Goal: Transaction & Acquisition: Purchase product/service

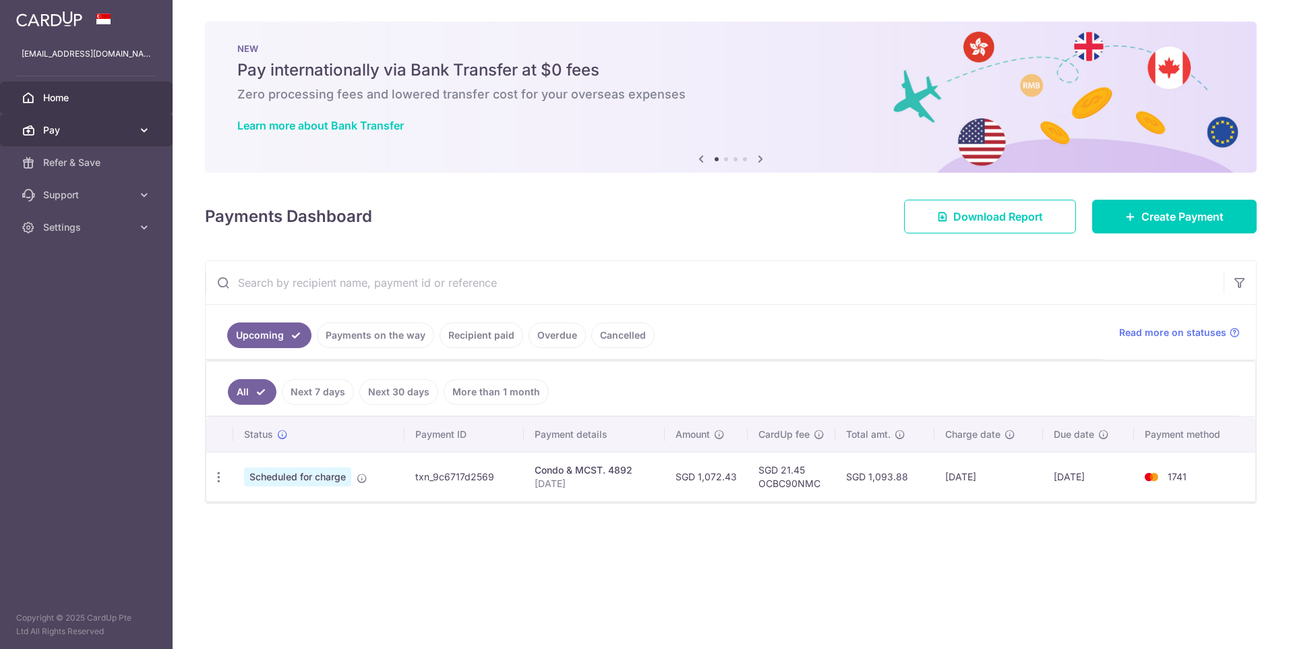
click at [96, 127] on span "Pay" at bounding box center [87, 129] width 89 height 13
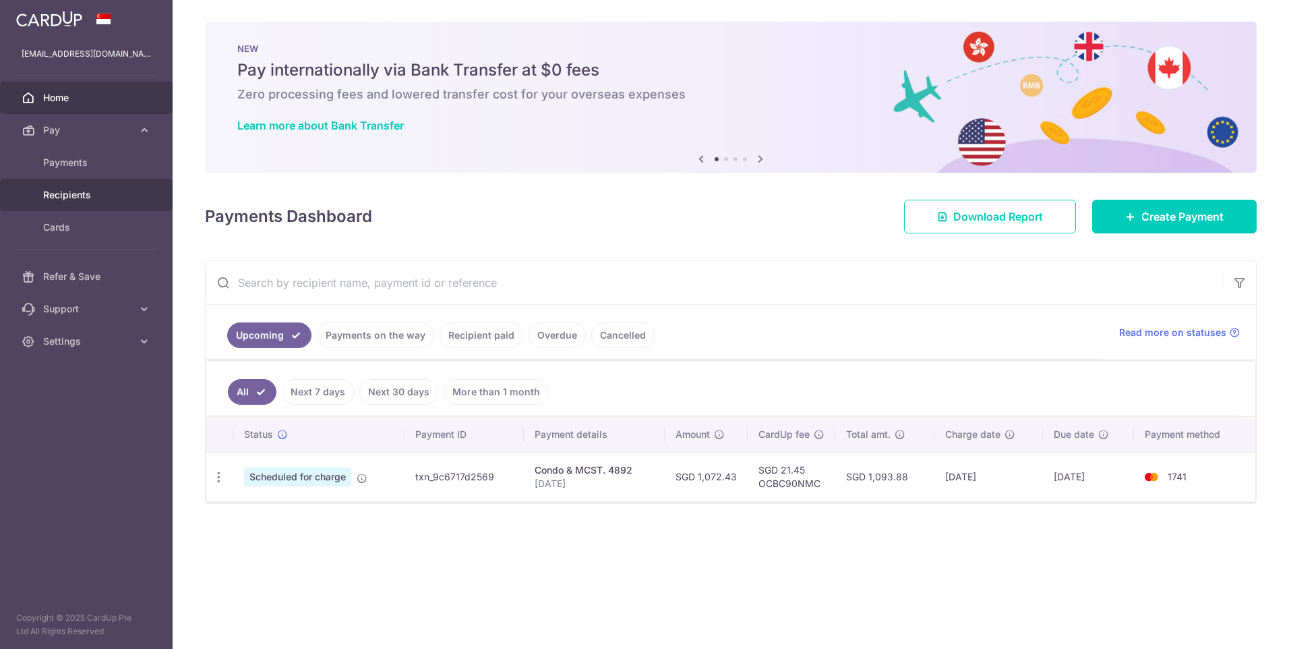
click at [88, 188] on span "Recipients" at bounding box center [87, 194] width 89 height 13
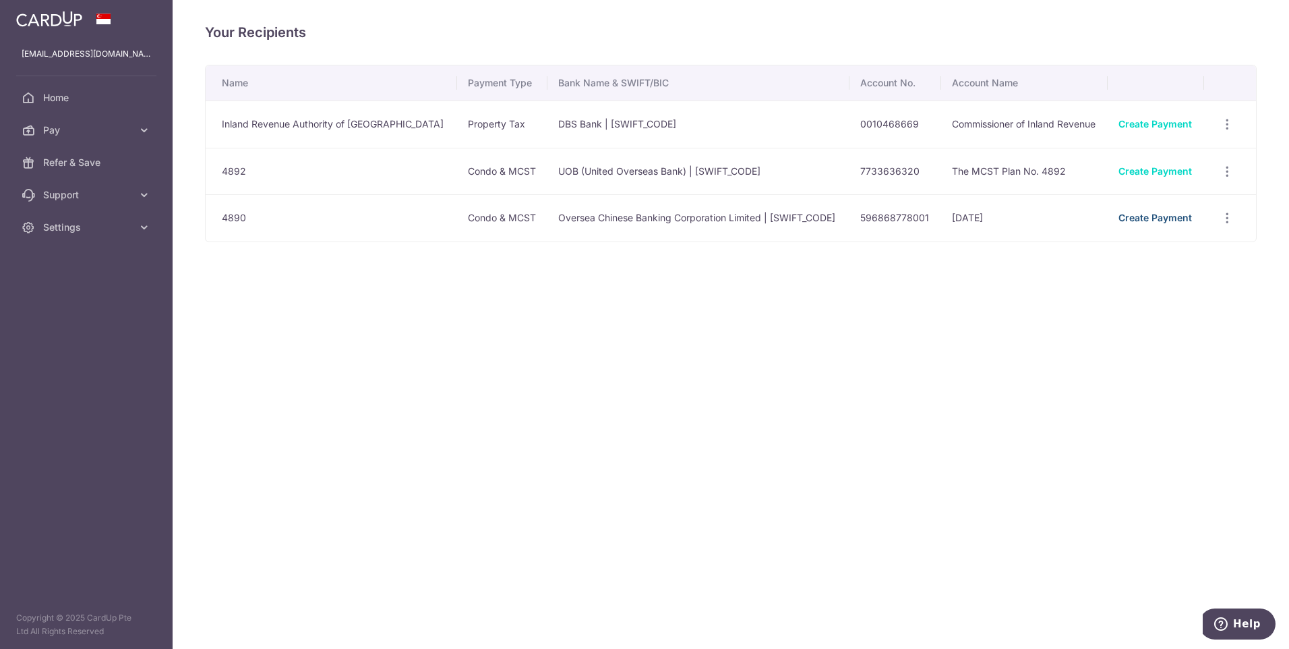
click at [1167, 217] on link "Create Payment" at bounding box center [1156, 217] width 74 height 11
click at [93, 98] on span "Home" at bounding box center [87, 97] width 89 height 13
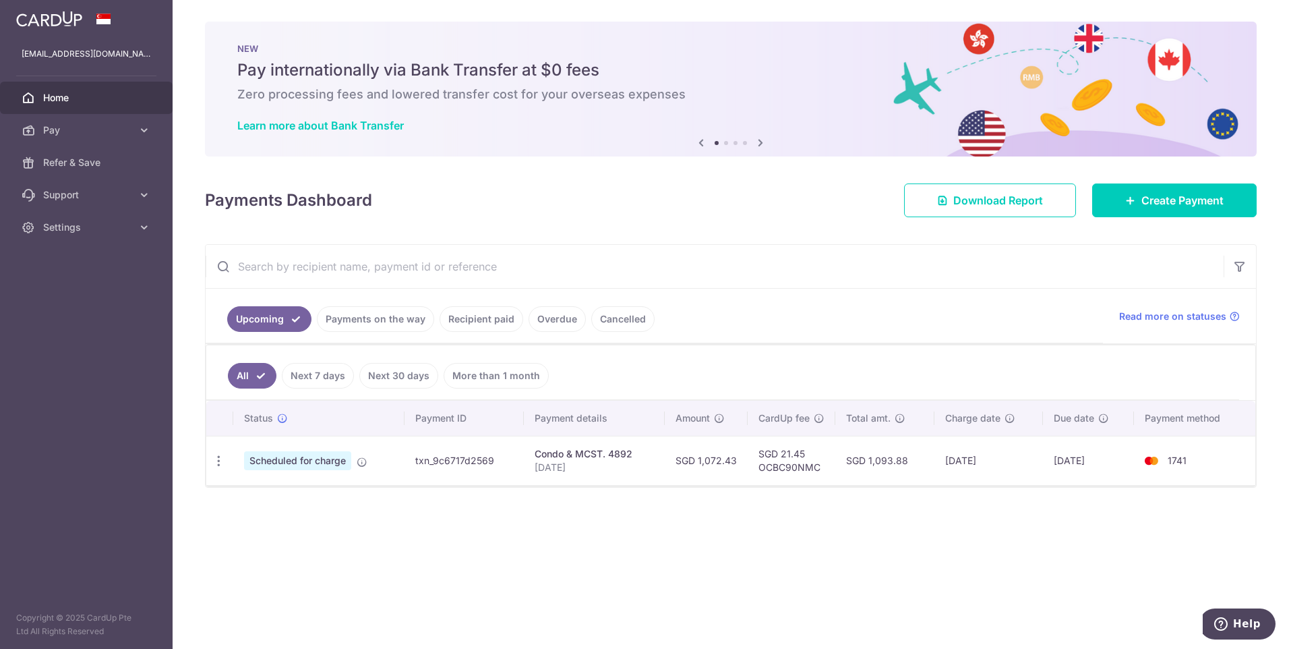
click at [796, 467] on td "SGD 21.45 OCBC90NMC" at bounding box center [792, 460] width 88 height 49
copy td "OCBC90NMC"
click at [92, 137] on link "Pay" at bounding box center [86, 130] width 173 height 32
click at [88, 198] on span "Recipients" at bounding box center [87, 194] width 89 height 13
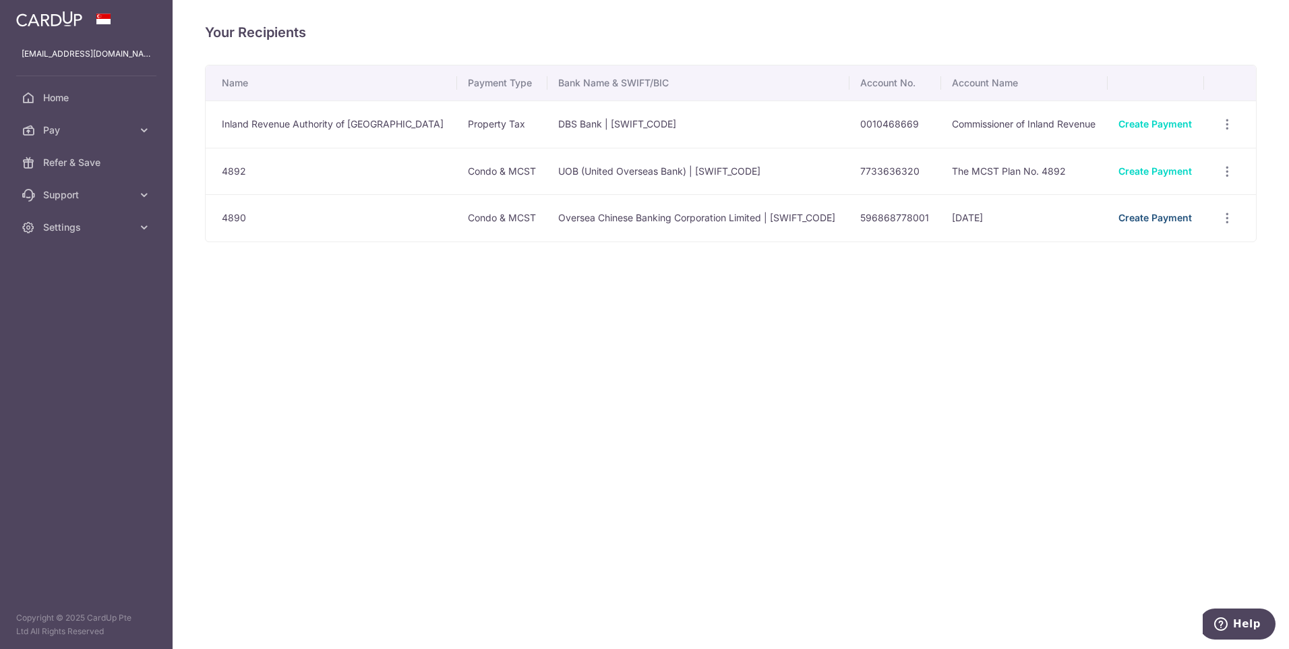
click at [1158, 214] on link "Create Payment" at bounding box center [1156, 217] width 74 height 11
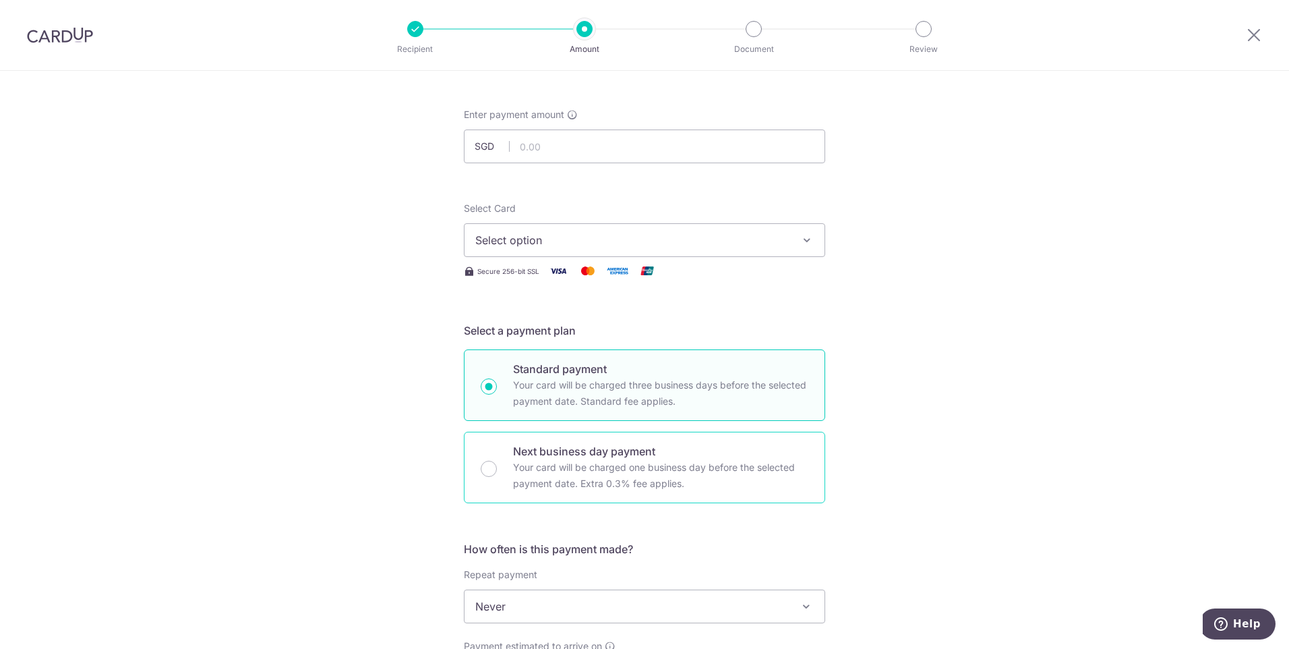
scroll to position [405, 0]
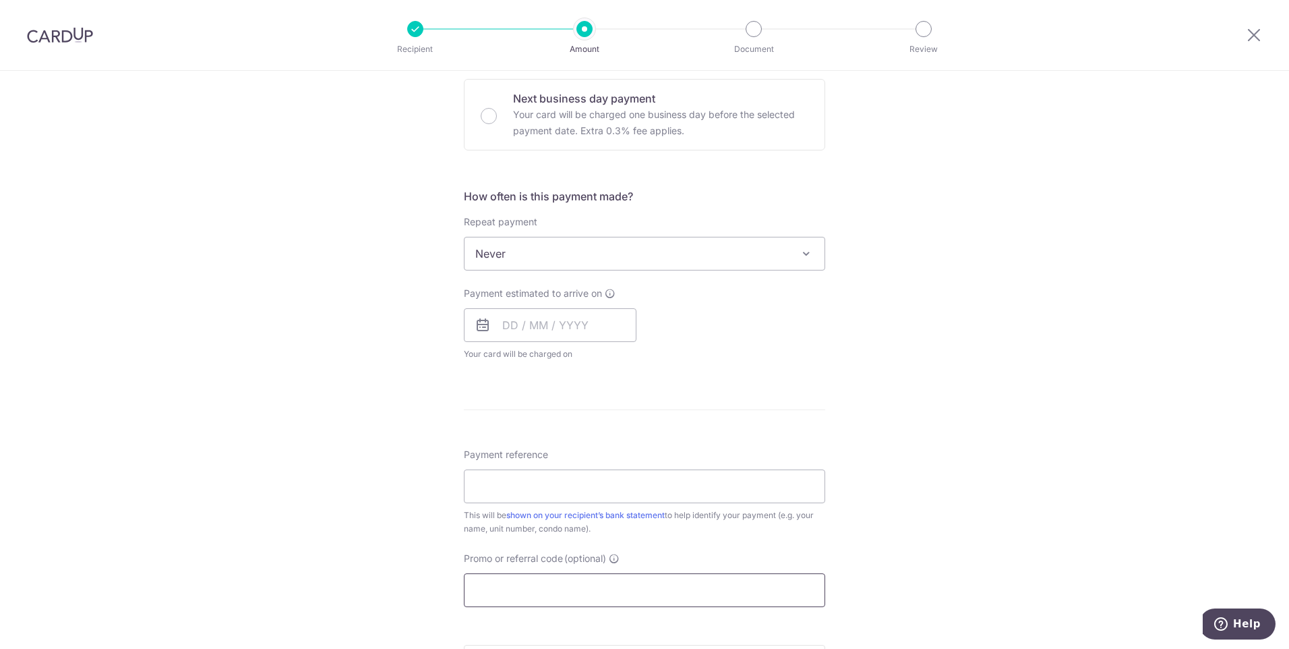
click at [572, 595] on input "Promo or referral code (optional)" at bounding box center [644, 590] width 361 height 34
paste input "OCBC90NMC"
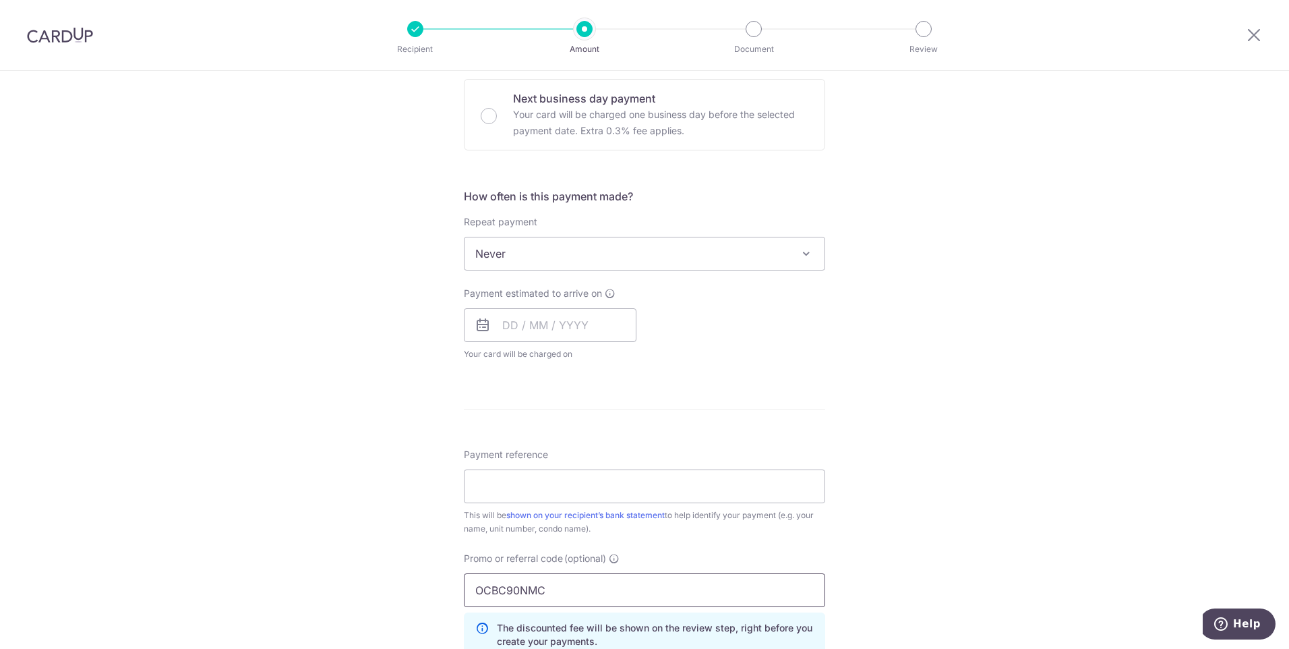
type input "OCBC90NMC"
click at [620, 446] on form "Enter payment amount SGD Select Card Select option Add credit card Your Cards *…" at bounding box center [644, 319] width 361 height 1128
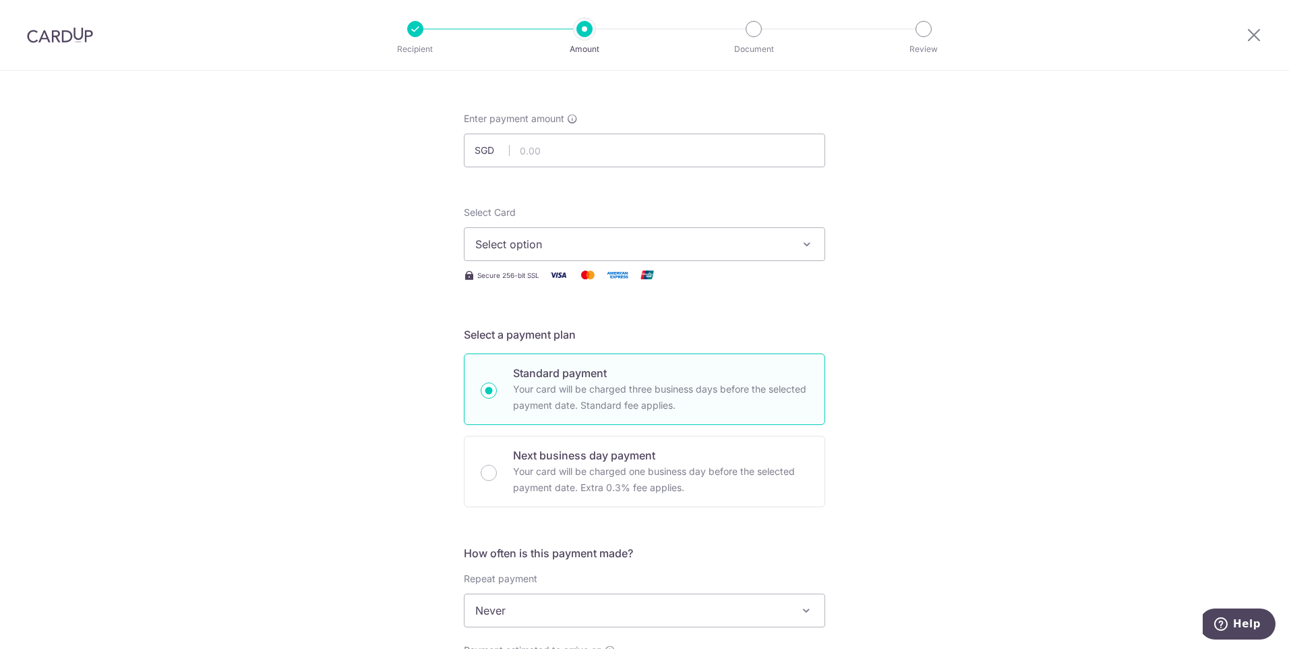
scroll to position [45, 0]
drag, startPoint x: 616, startPoint y: 154, endPoint x: 577, endPoint y: 138, distance: 41.7
click at [616, 154] on input "text" at bounding box center [644, 153] width 361 height 34
type input "1,667.70"
click at [616, 247] on span "Select option" at bounding box center [632, 247] width 314 height 16
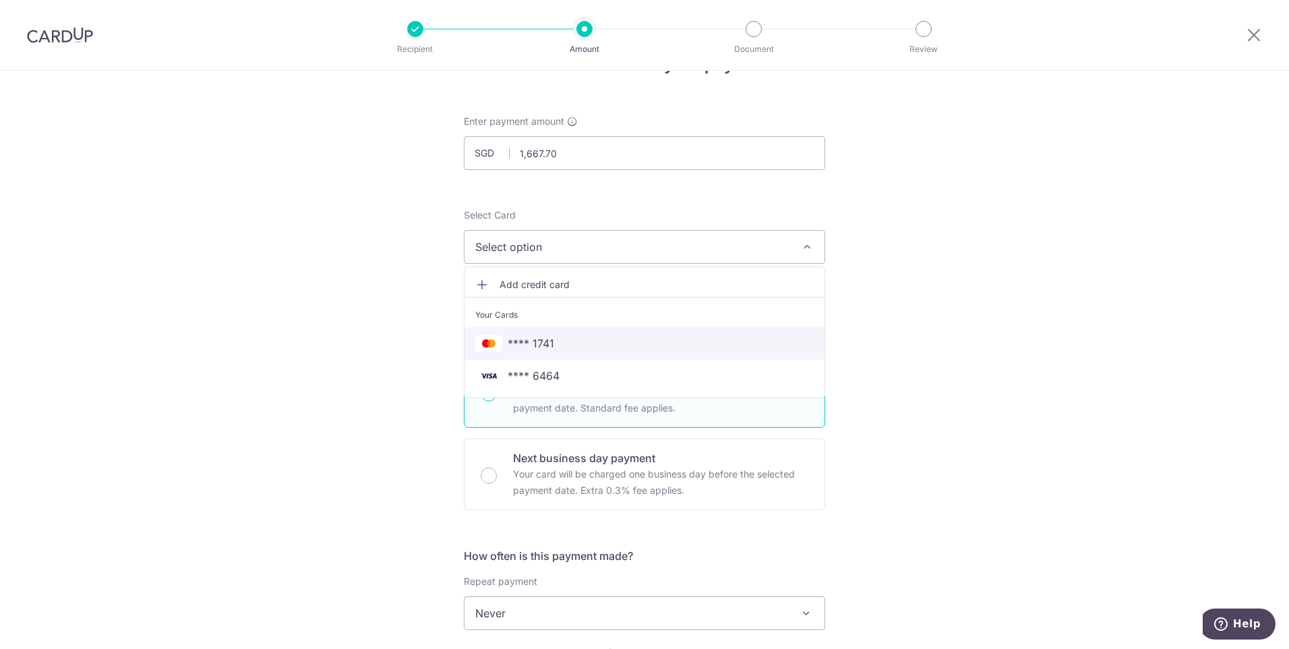
click at [602, 345] on span "**** 1741" at bounding box center [644, 343] width 339 height 16
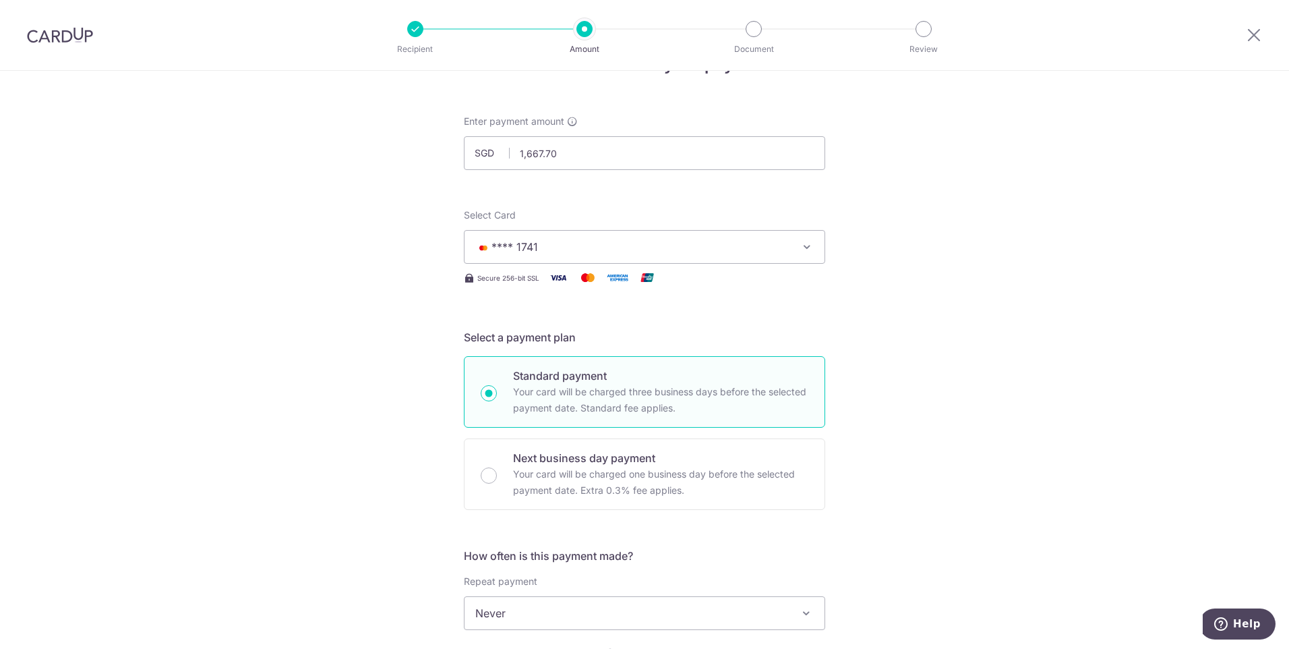
scroll to position [405, 0]
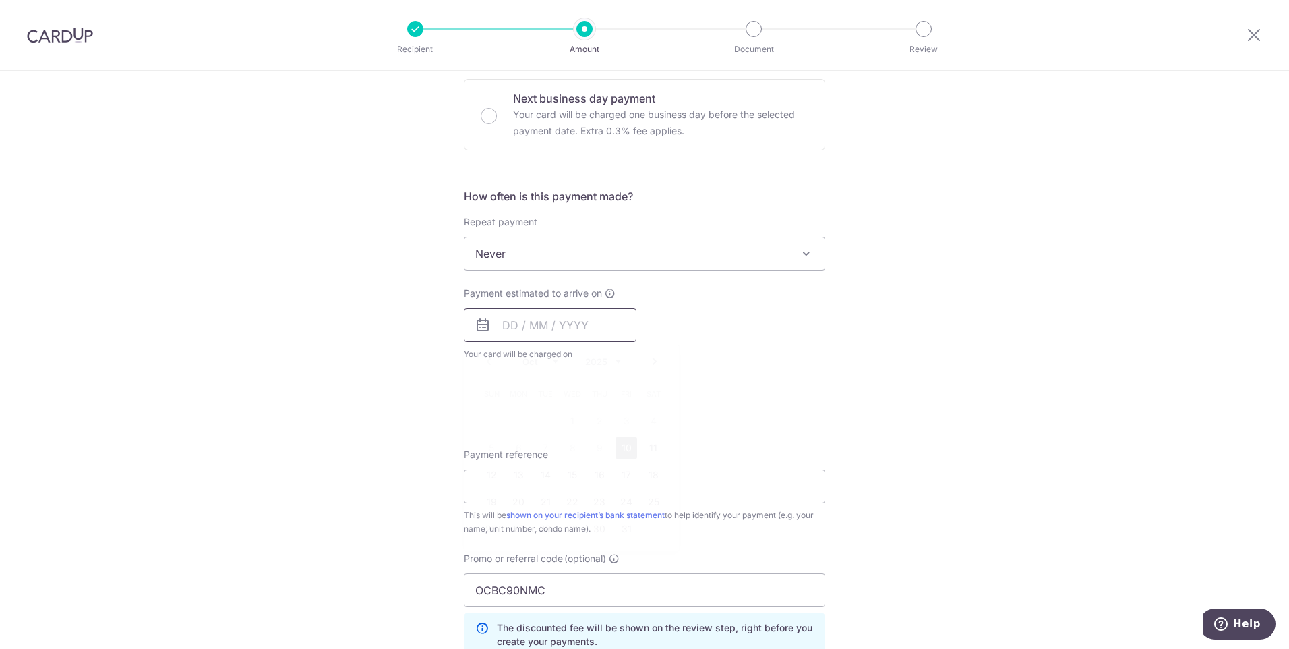
click at [597, 319] on input "text" at bounding box center [550, 325] width 173 height 34
click at [622, 448] on link "10" at bounding box center [627, 448] width 22 height 22
type input "[DATE]"
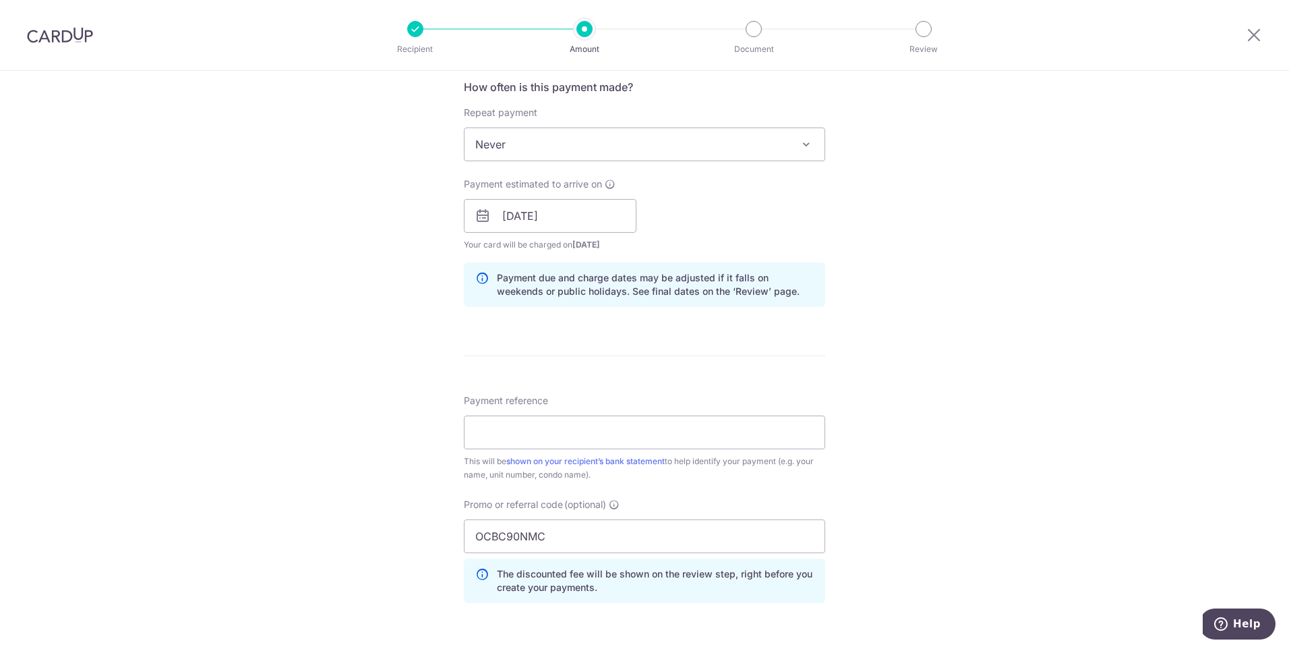
scroll to position [758, 0]
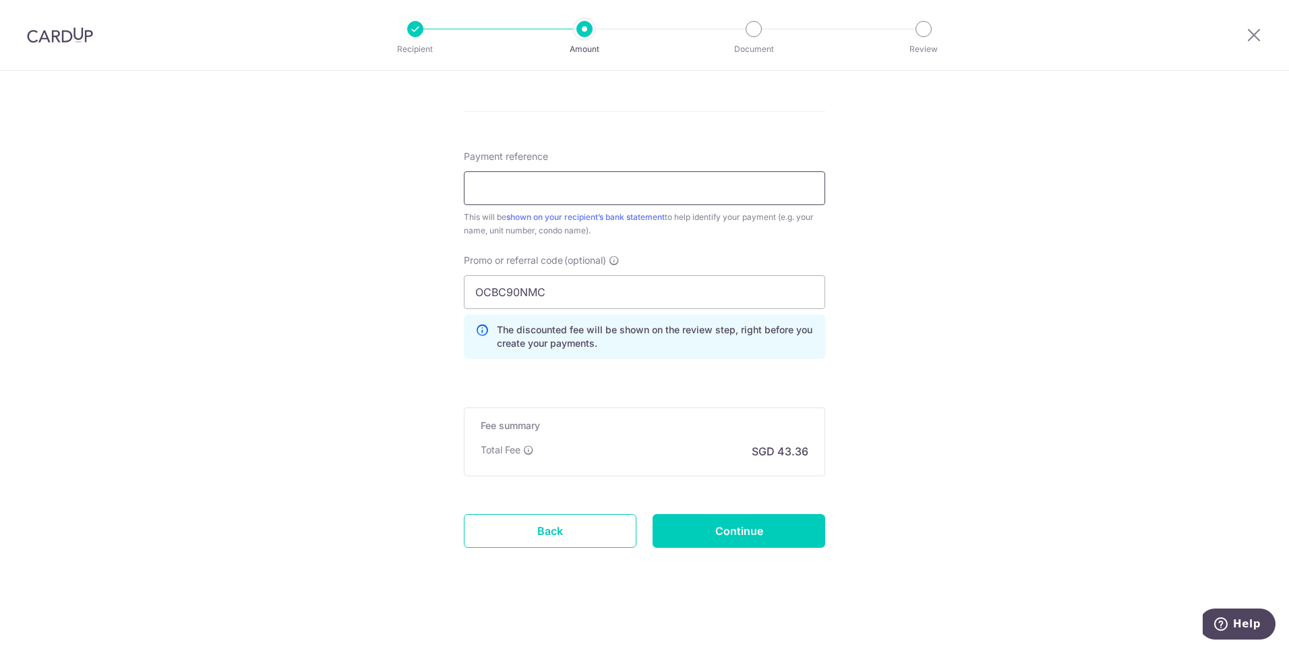
click at [654, 172] on input "Payment reference" at bounding box center [644, 188] width 361 height 34
click at [660, 156] on div "Payment reference 06-06-08 8/35 This will be shown on your recipient’s bank sta…" at bounding box center [644, 194] width 361 height 88
drag, startPoint x: 463, startPoint y: 187, endPoint x: 436, endPoint y: 186, distance: 27.7
type input "Blk 6 #06-08"
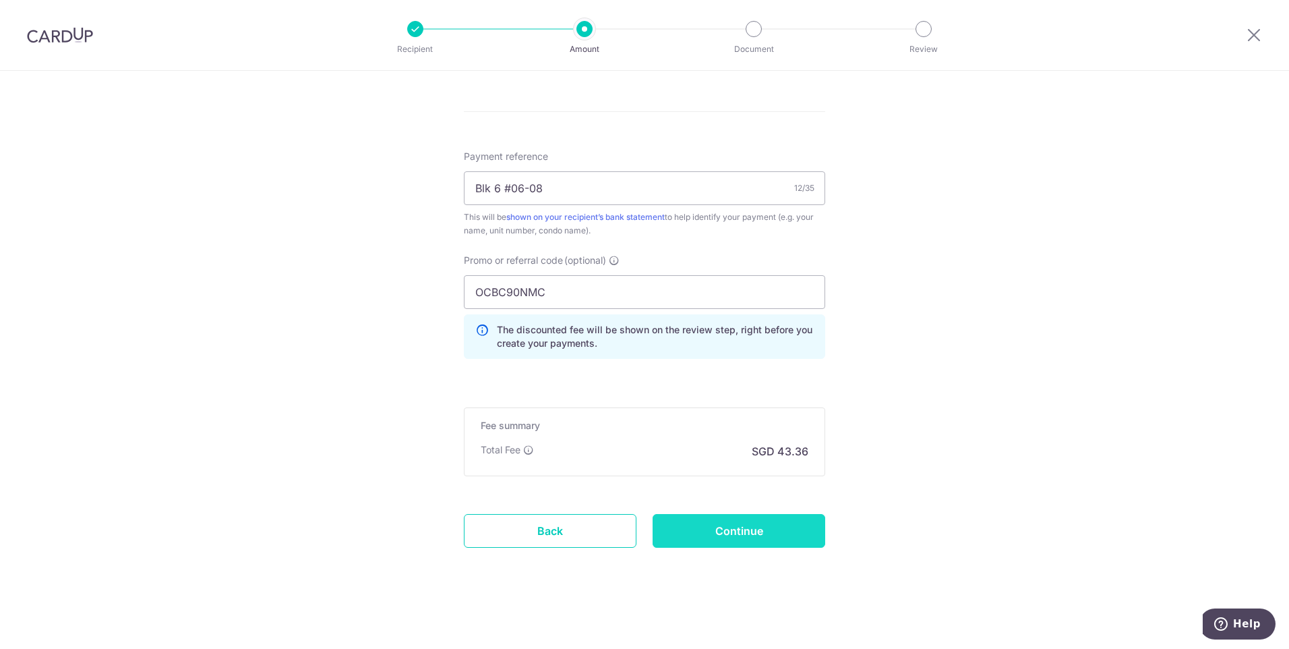
click at [742, 539] on input "Continue" at bounding box center [739, 531] width 173 height 34
click at [508, 171] on input "Blk 6 #06-08" at bounding box center [644, 169] width 361 height 34
type input "Blk 6 Unit 06-08"
click at [755, 539] on input "Continue" at bounding box center [739, 531] width 173 height 34
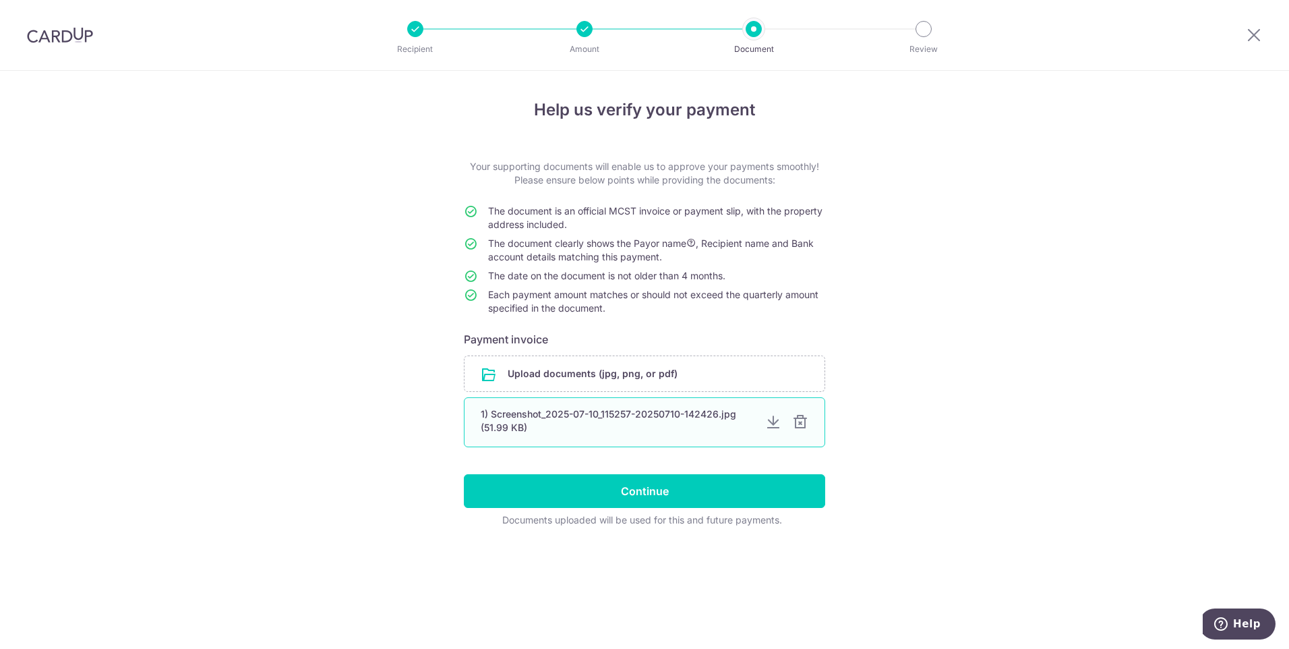
click at [800, 424] on div at bounding box center [800, 422] width 16 height 16
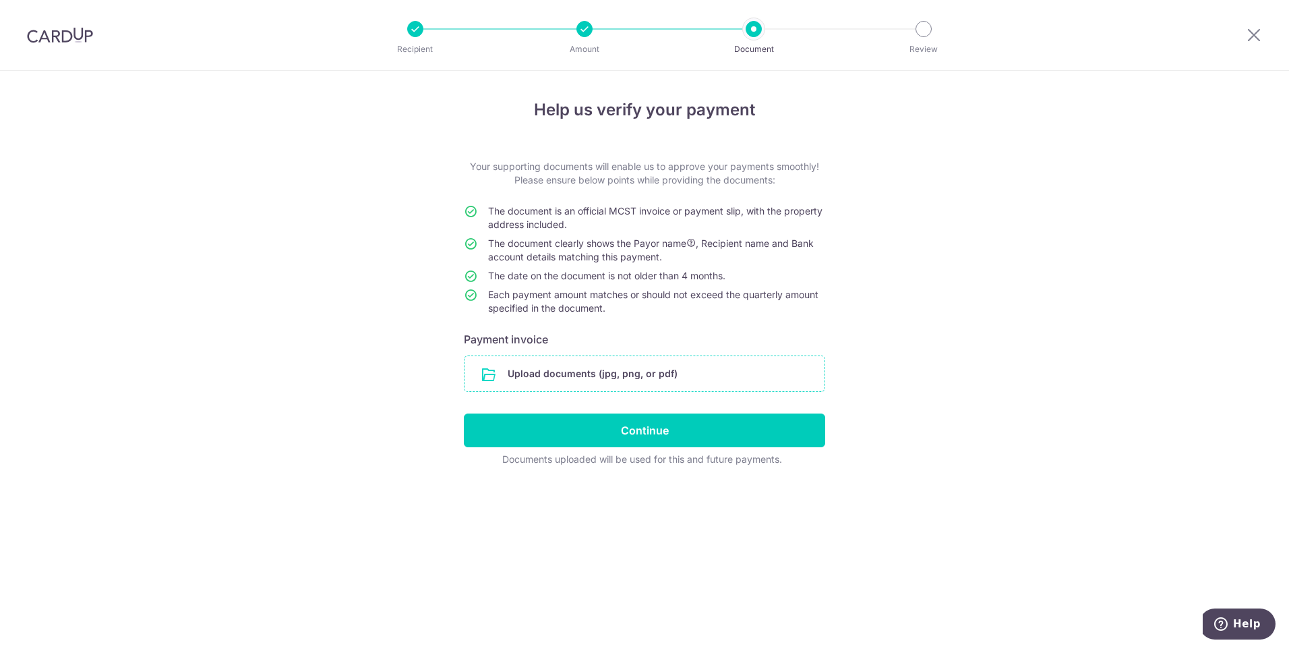
click at [675, 374] on input "file" at bounding box center [645, 373] width 360 height 35
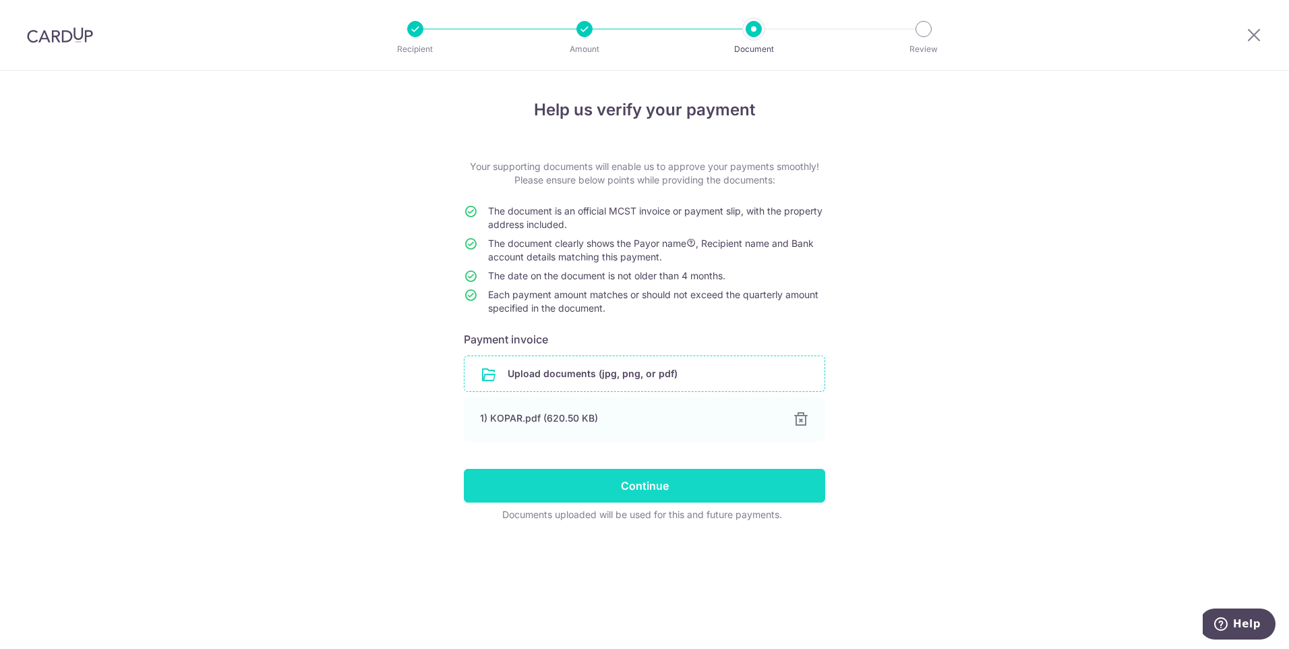
click at [666, 490] on input "Continue" at bounding box center [644, 486] width 361 height 34
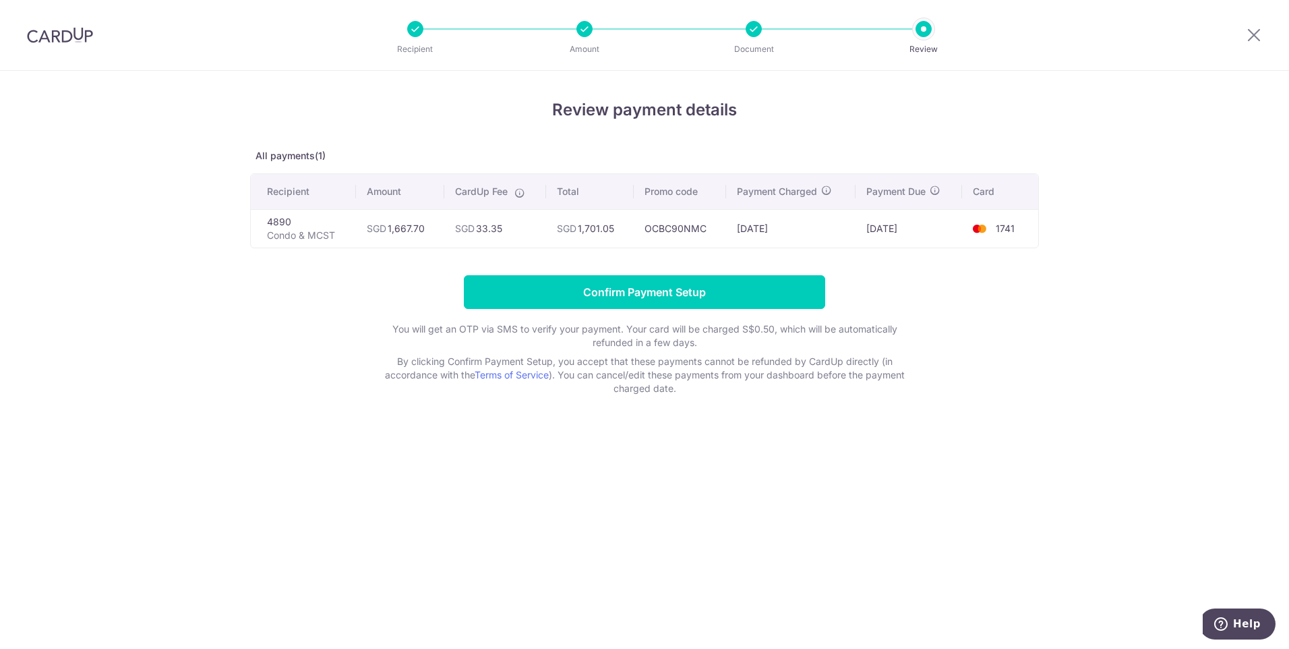
click at [496, 229] on td "SGD 33.35" at bounding box center [495, 228] width 102 height 38
copy td "33.35"
click at [682, 249] on div "Review payment details All payments(1) Recipient Amount CardUp Fee Total Promo …" at bounding box center [644, 246] width 789 height 297
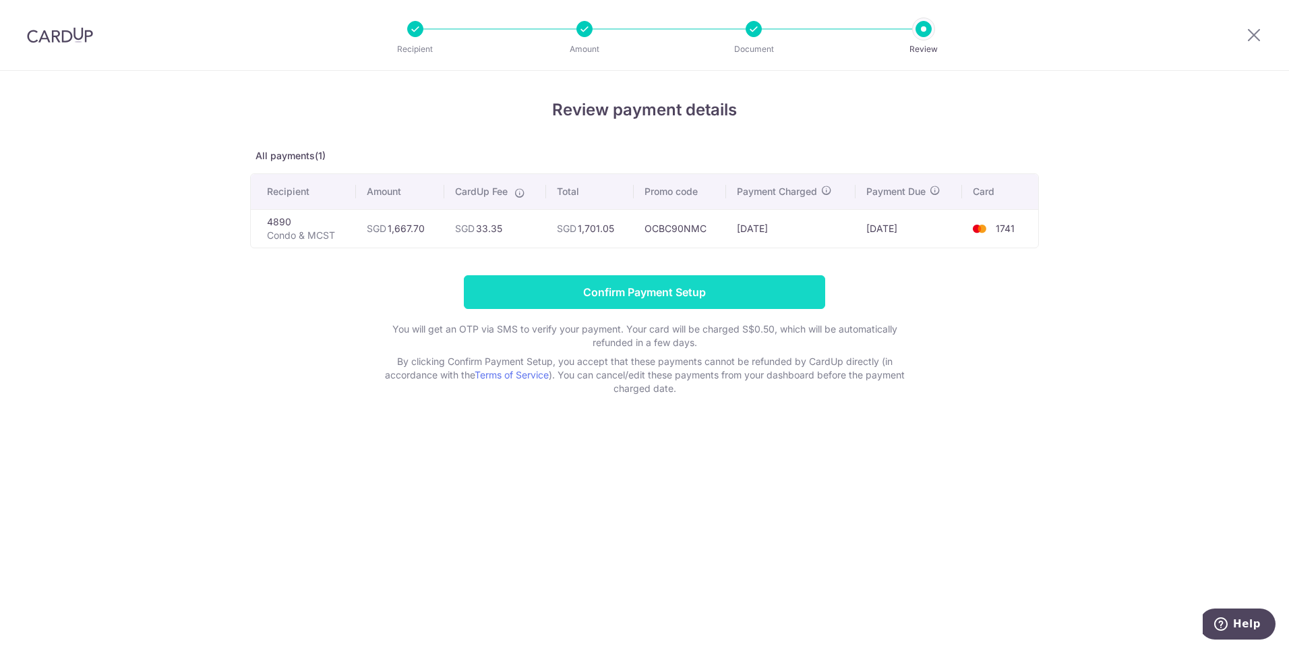
click at [673, 290] on input "Confirm Payment Setup" at bounding box center [644, 292] width 361 height 34
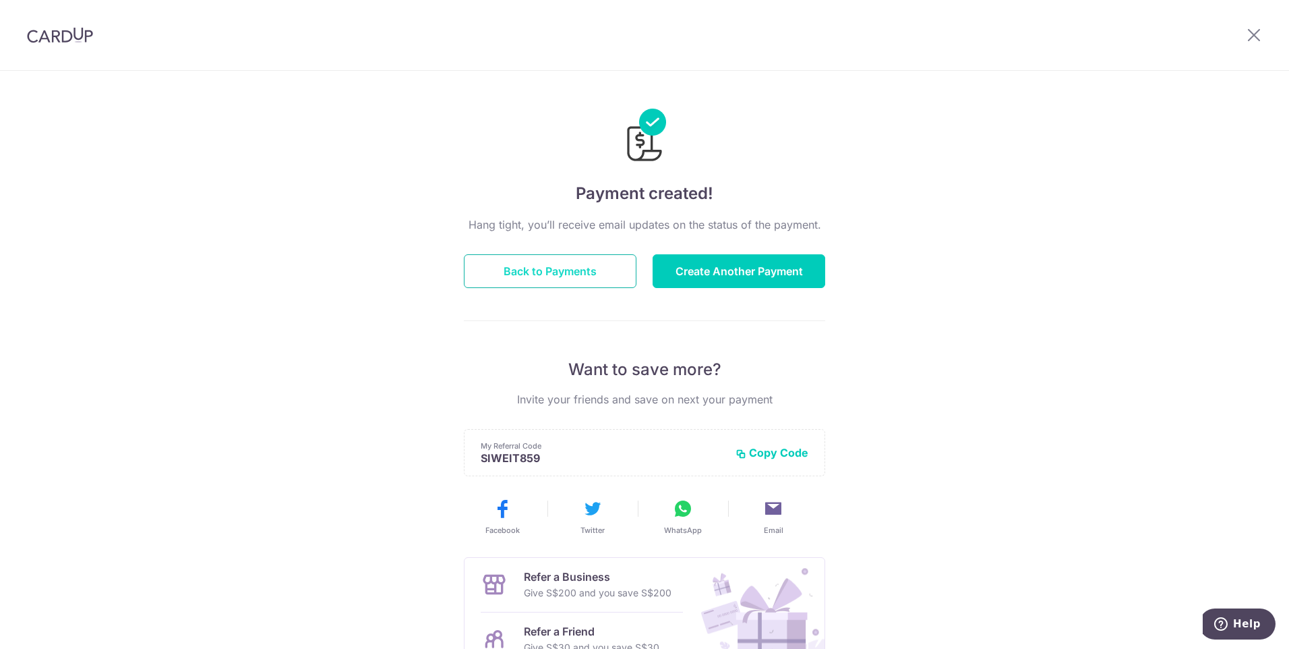
click at [560, 266] on button "Back to Payments" at bounding box center [550, 271] width 173 height 34
